Goal: Navigation & Orientation: Understand site structure

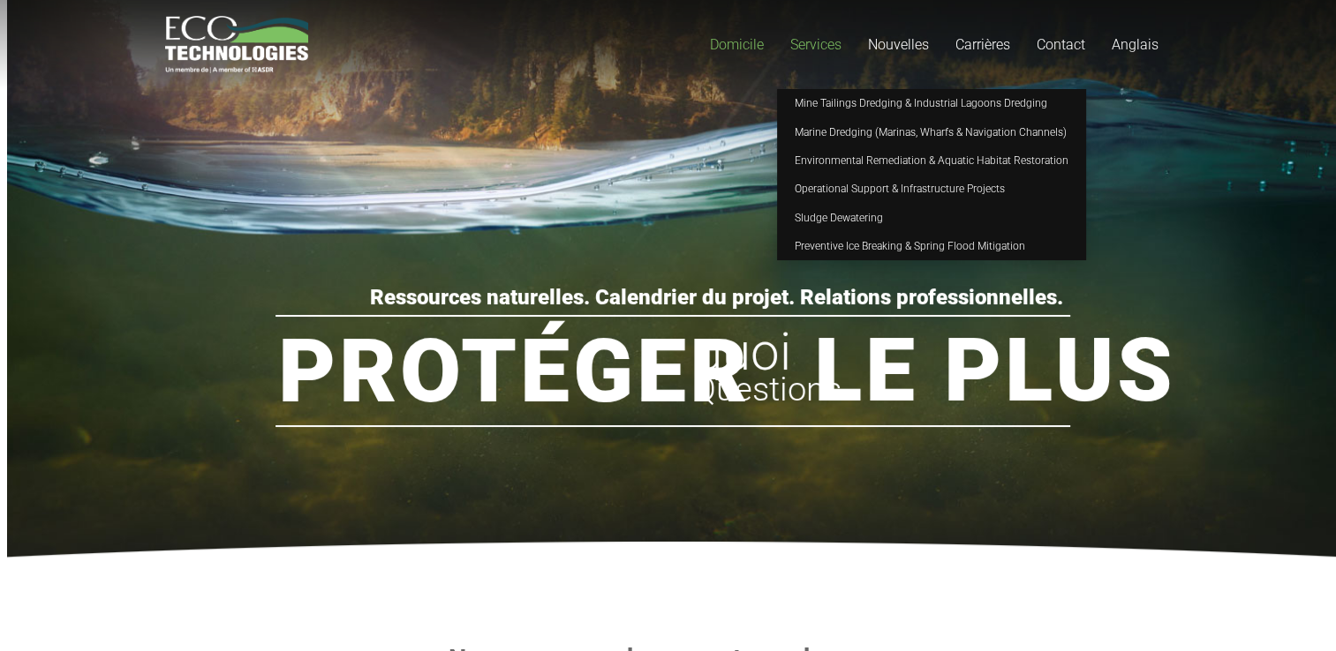
click at [801, 49] on span "Services" at bounding box center [815, 44] width 51 height 17
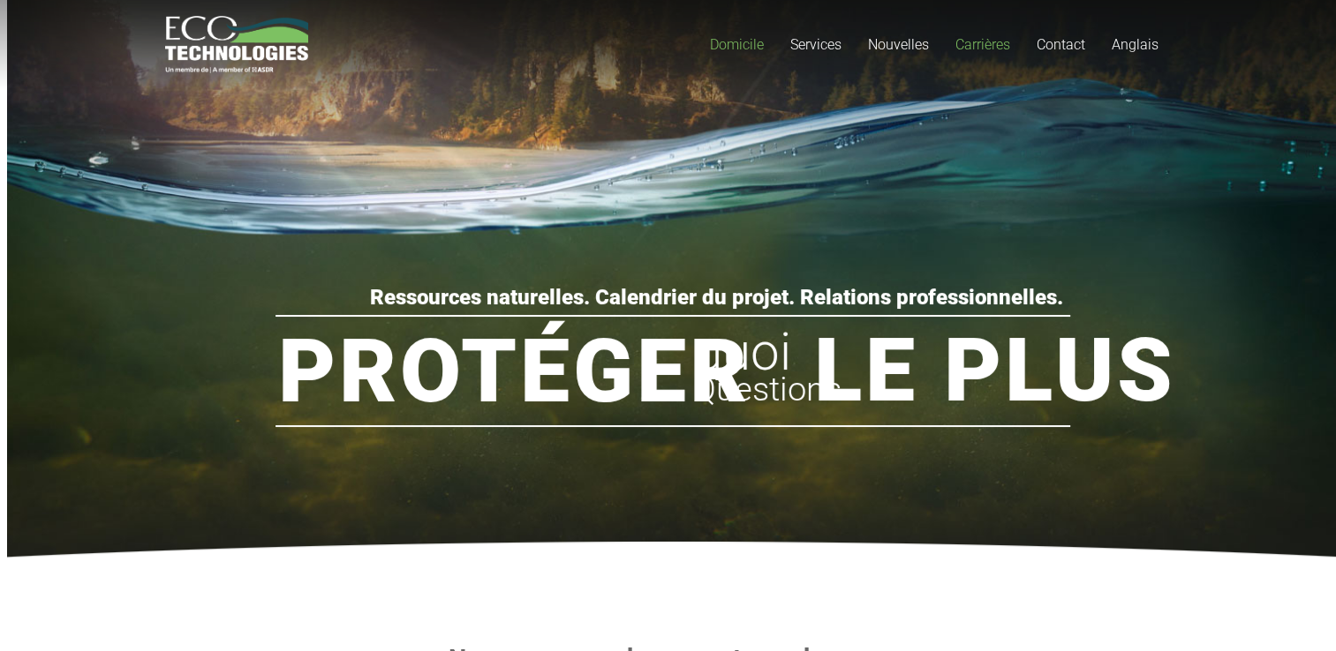
click at [977, 41] on span "Carrières" at bounding box center [982, 44] width 55 height 17
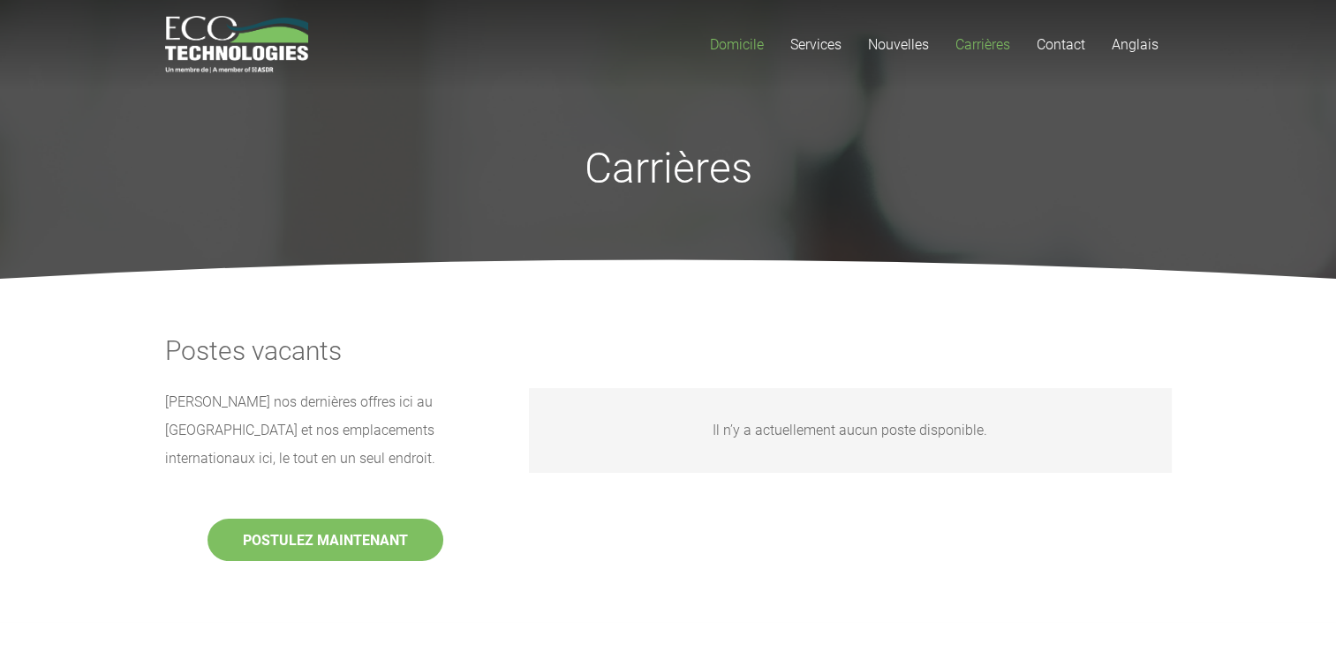
click at [749, 43] on span "Domicile" at bounding box center [737, 44] width 54 height 17
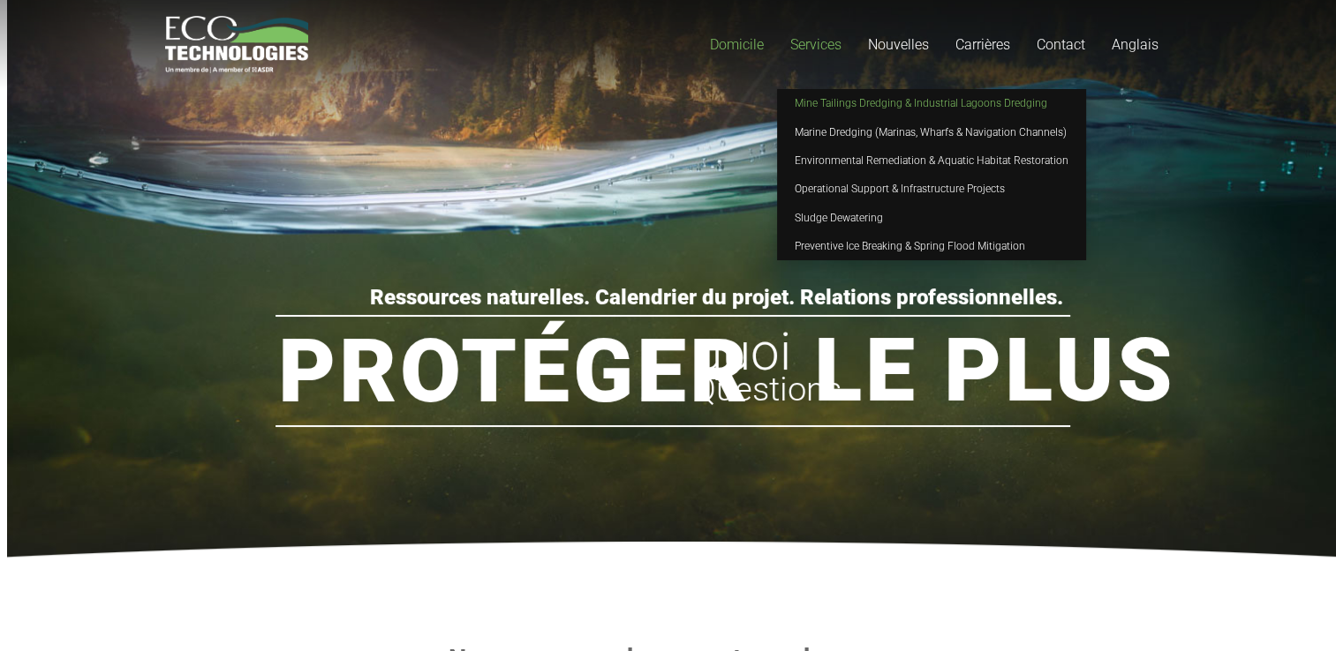
click at [847, 102] on span "Mine Tailings Dredging & Industrial Lagoons Dredging" at bounding box center [920, 103] width 252 height 12
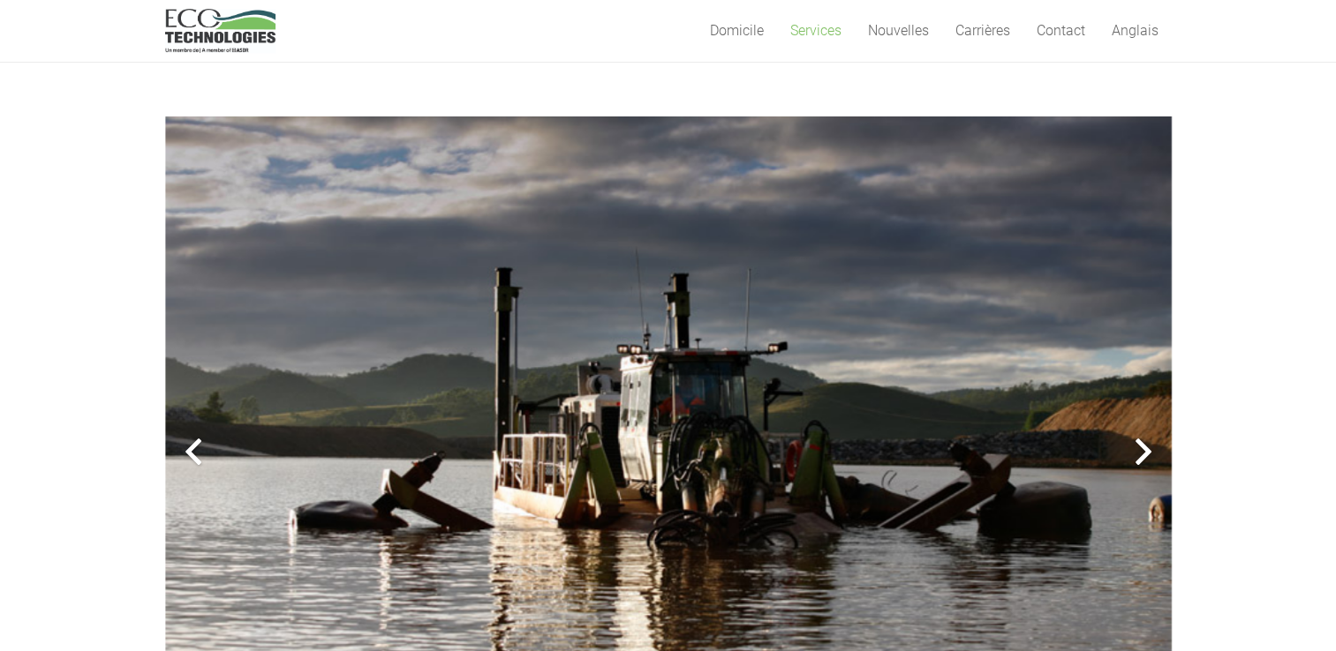
scroll to position [441, 0]
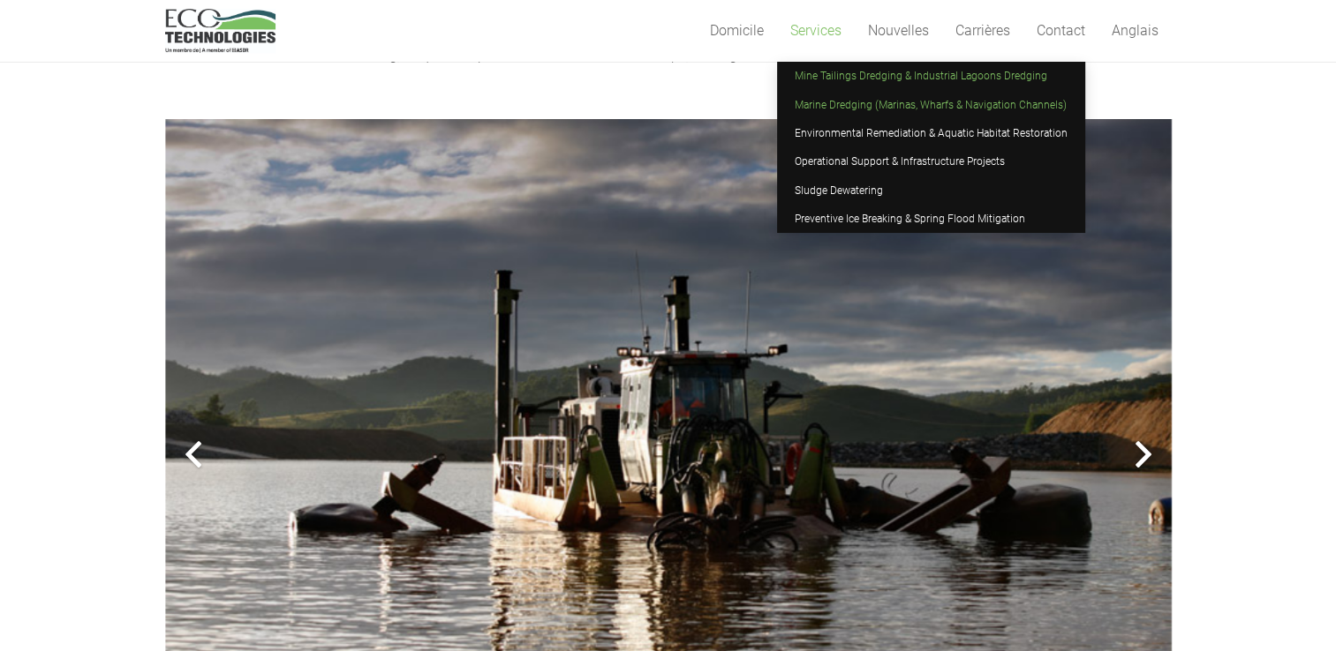
click at [815, 102] on span "Marine Dredging (Marinas, Wharfs & Navigation Channels)" at bounding box center [930, 105] width 272 height 12
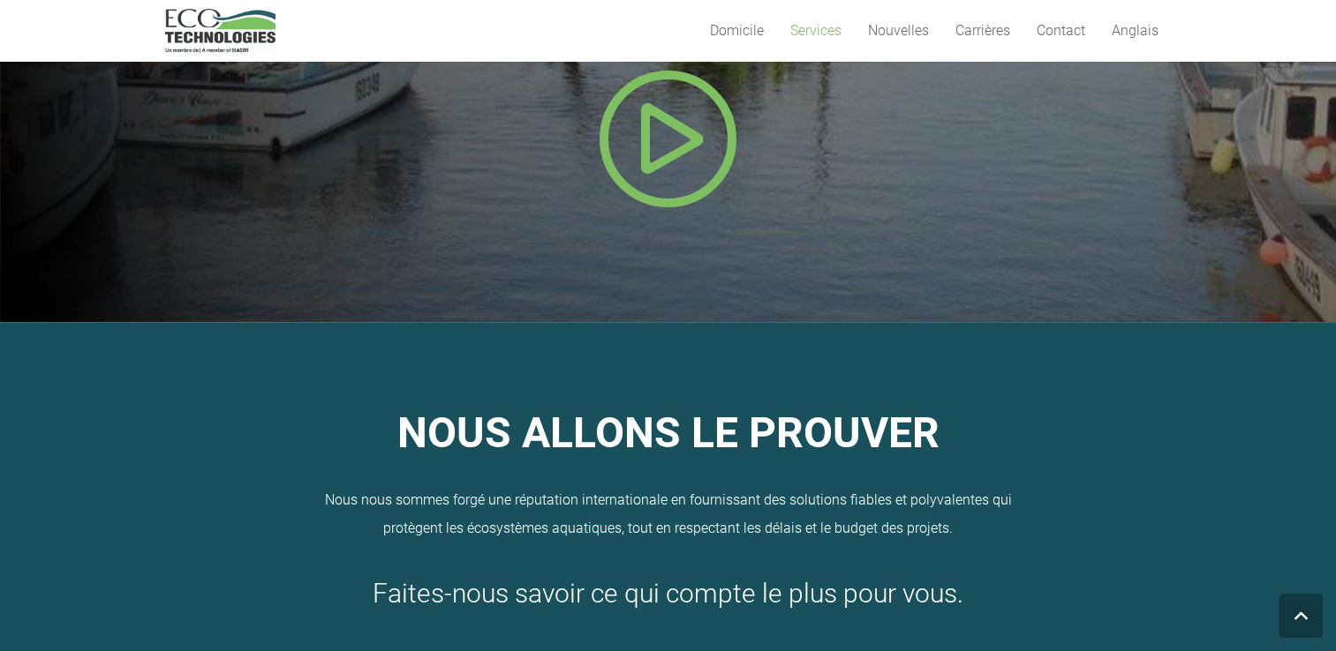
scroll to position [1148, 0]
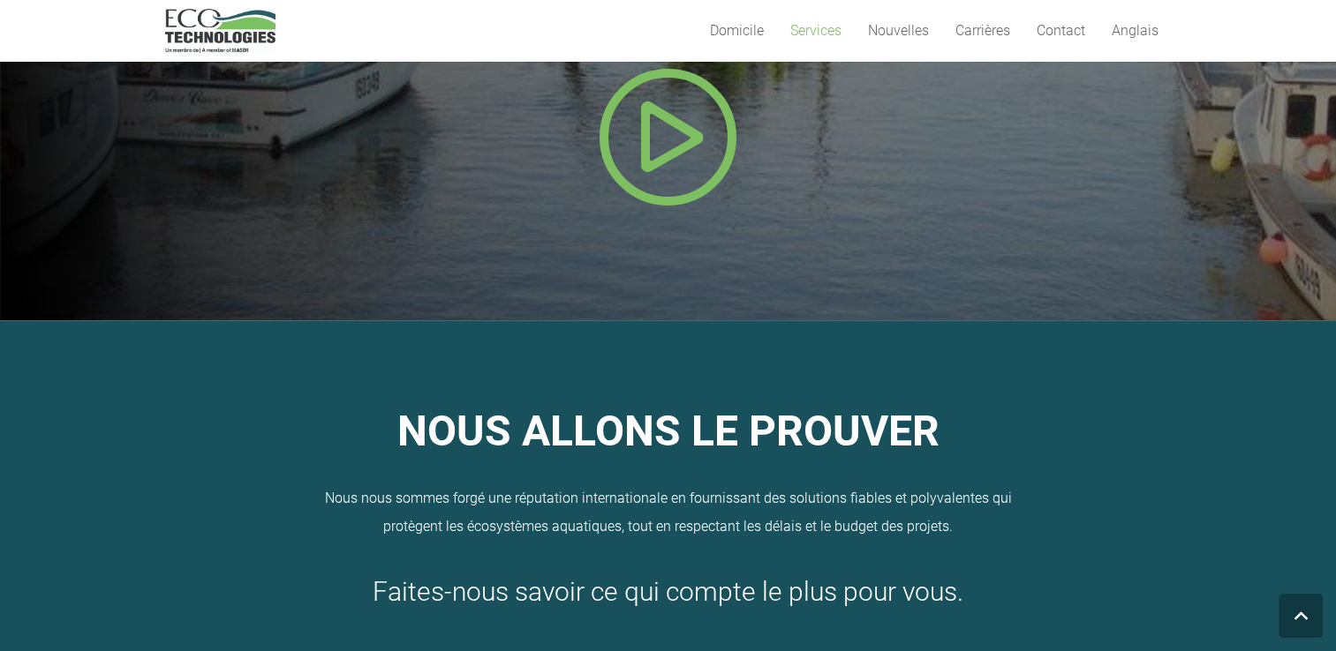
click at [661, 162] on icon "Fenêtre contextuelle" at bounding box center [668, 136] width 141 height 141
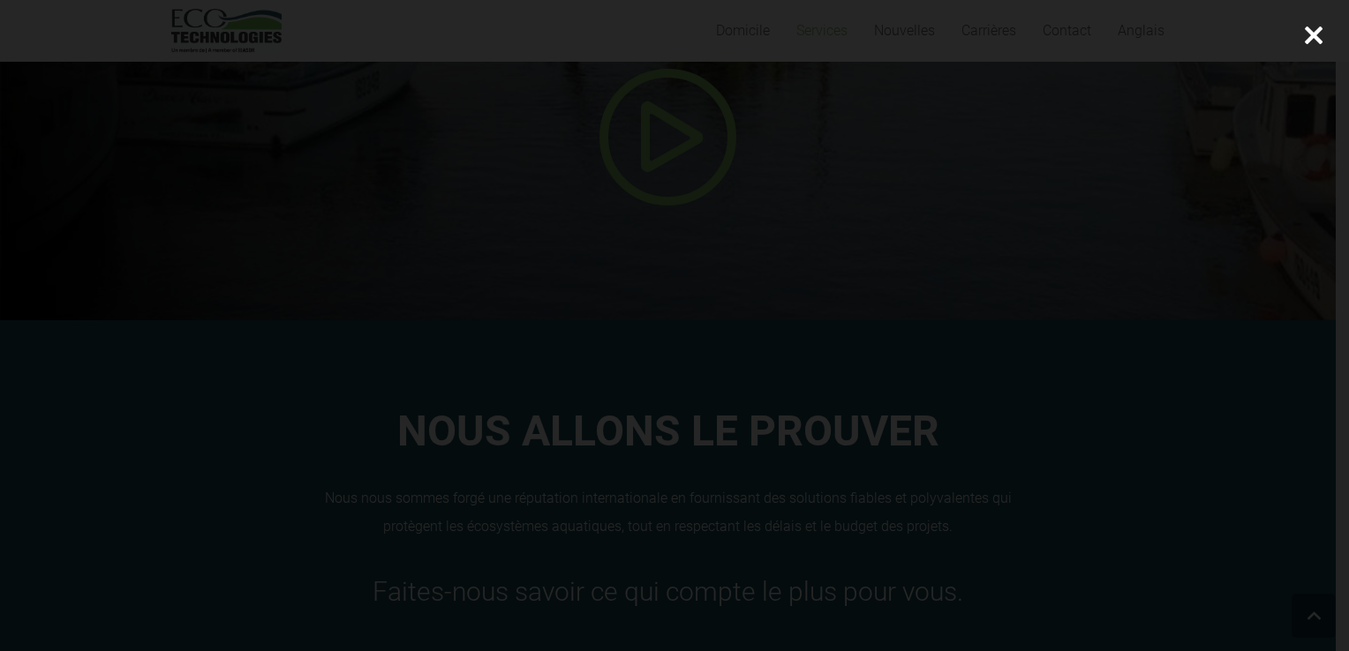
click at [1313, 30] on div at bounding box center [1313, 35] width 71 height 71
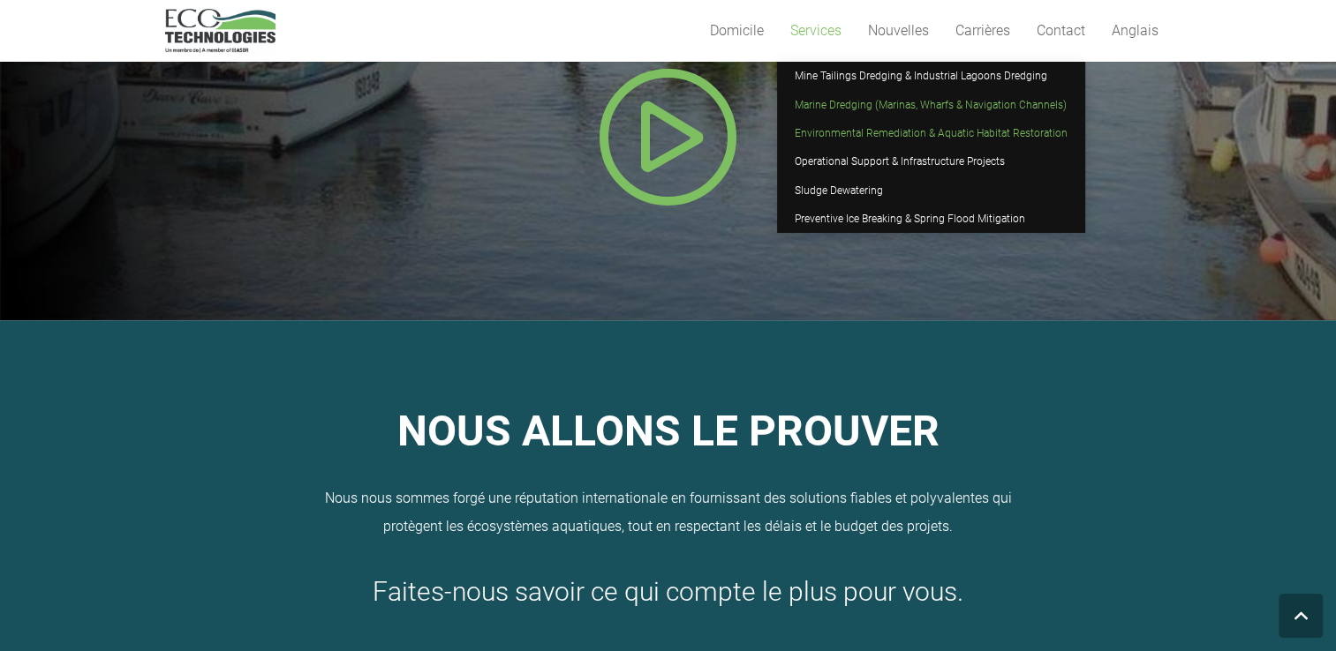
click at [837, 127] on span "Environmental Remediation & Aquatic Habitat Restoration" at bounding box center [930, 133] width 273 height 12
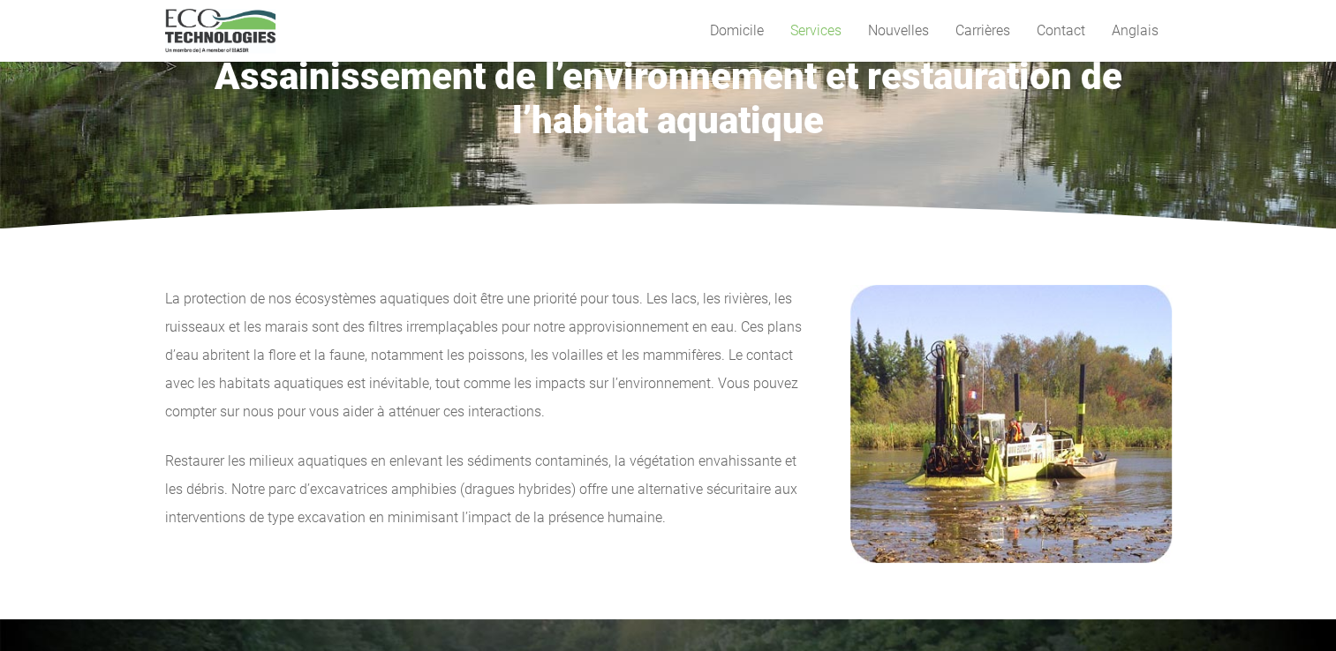
scroll to position [177, 0]
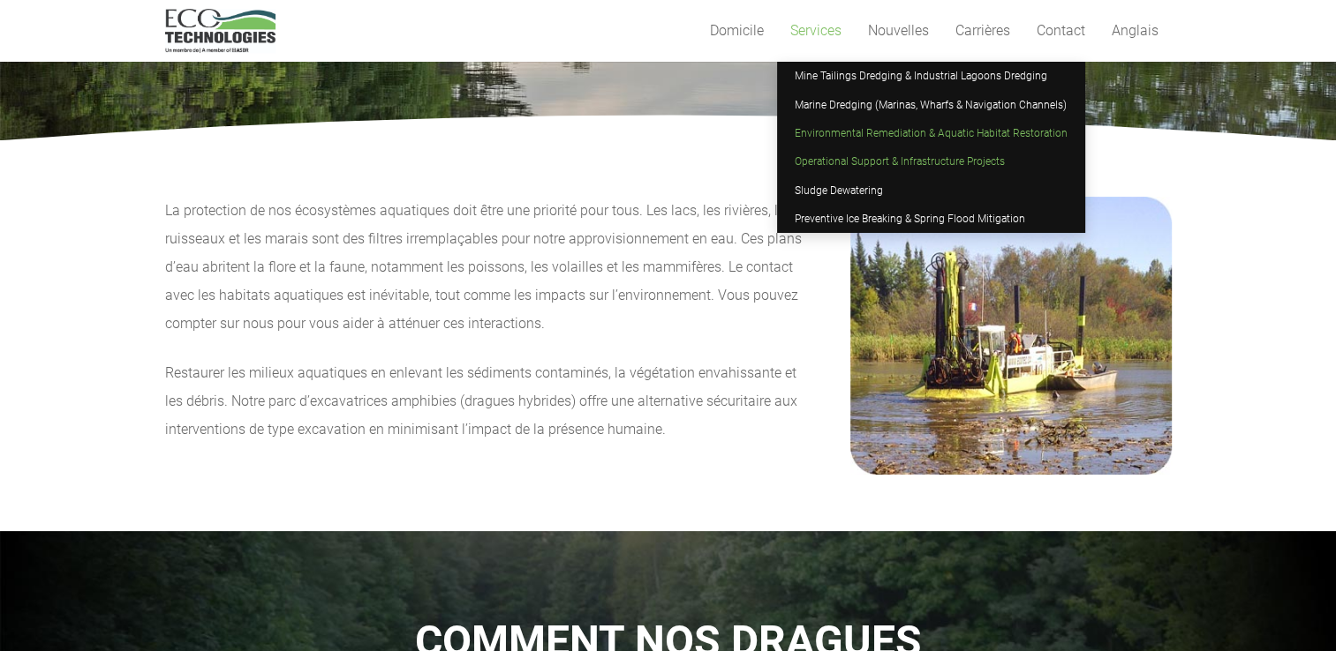
click at [805, 158] on span "Operational Support & Infrastructure Projects" at bounding box center [899, 161] width 210 height 12
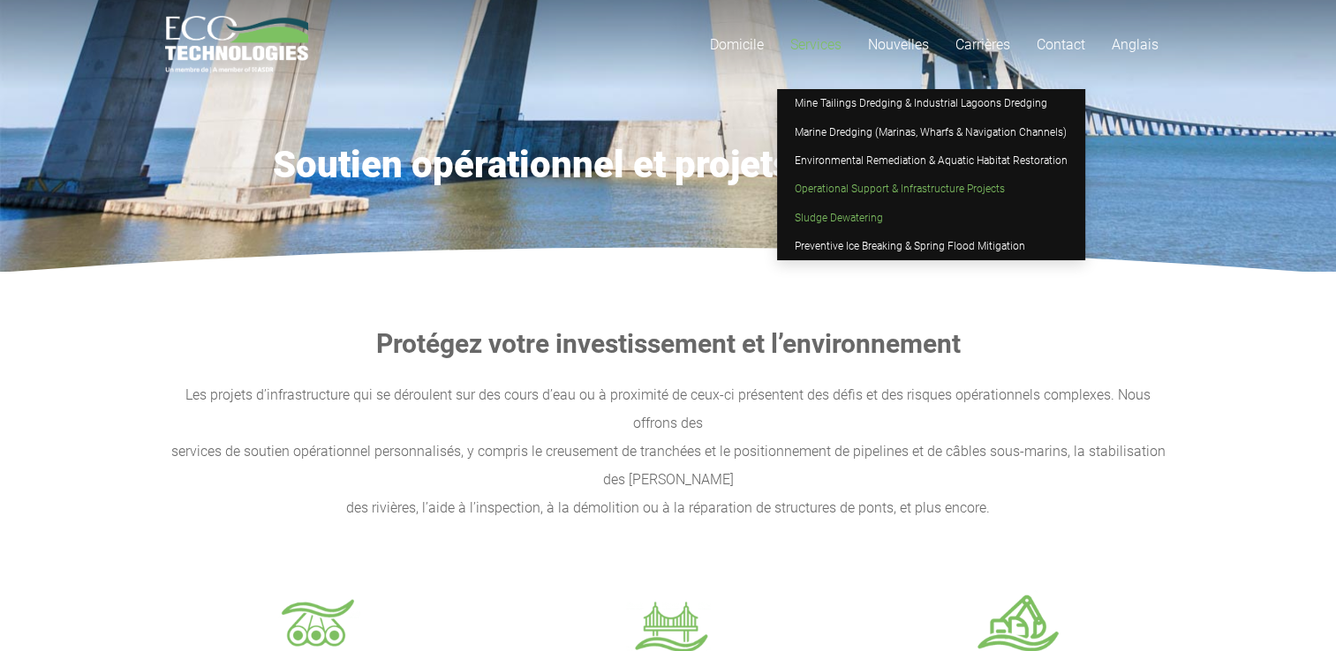
click at [816, 212] on span "Sludge Dewatering" at bounding box center [838, 218] width 88 height 12
